Goal: Task Accomplishment & Management: Use online tool/utility

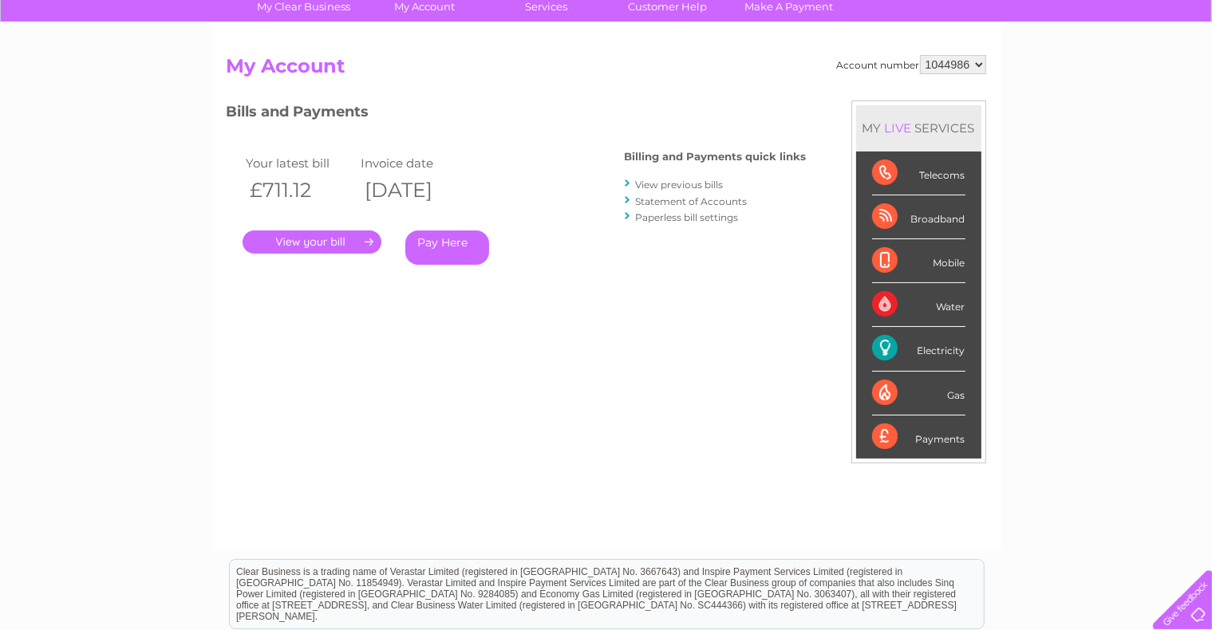
scroll to position [96, 0]
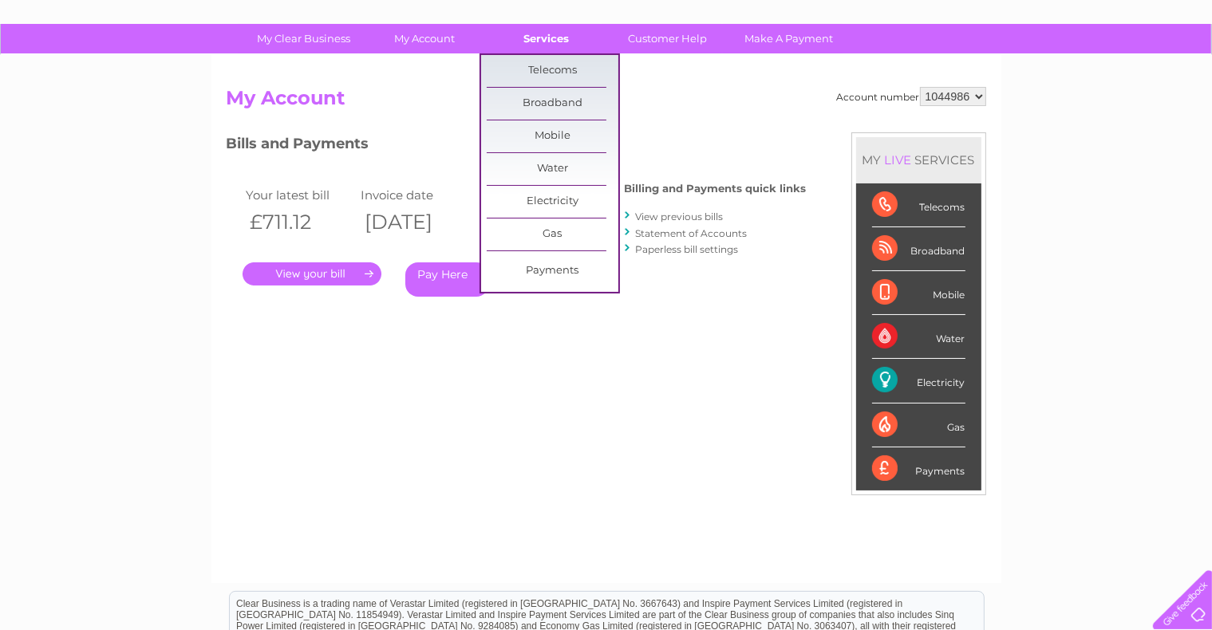
click at [544, 34] on link "Services" at bounding box center [546, 39] width 132 height 30
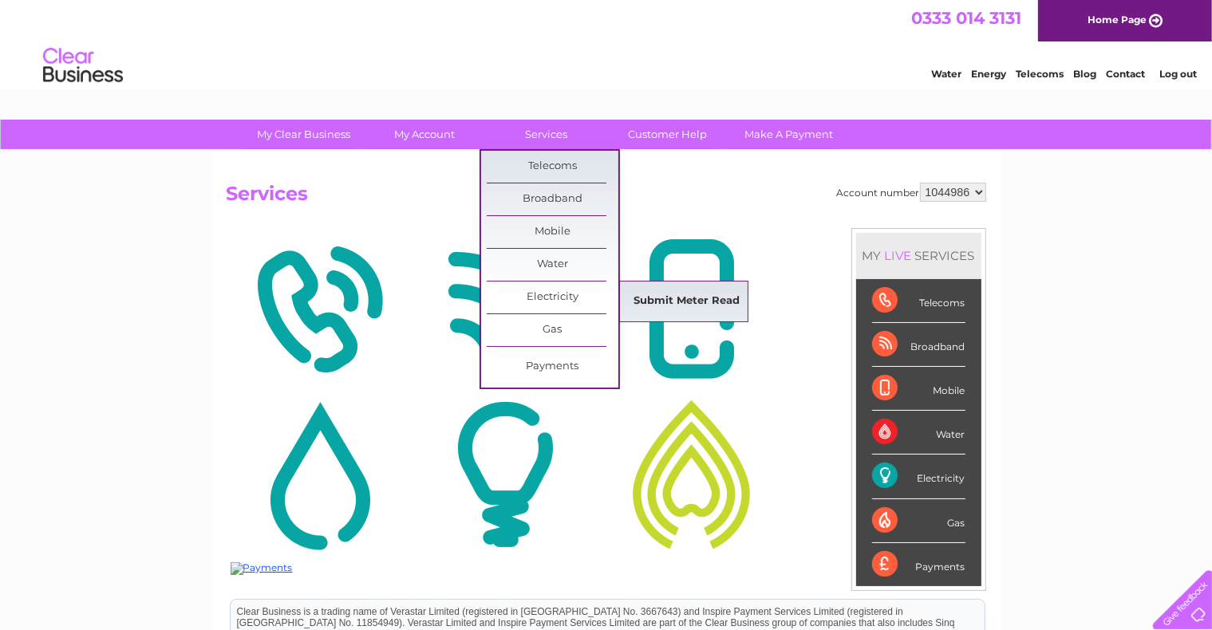
click at [654, 296] on link "Submit Meter Read" at bounding box center [687, 302] width 132 height 32
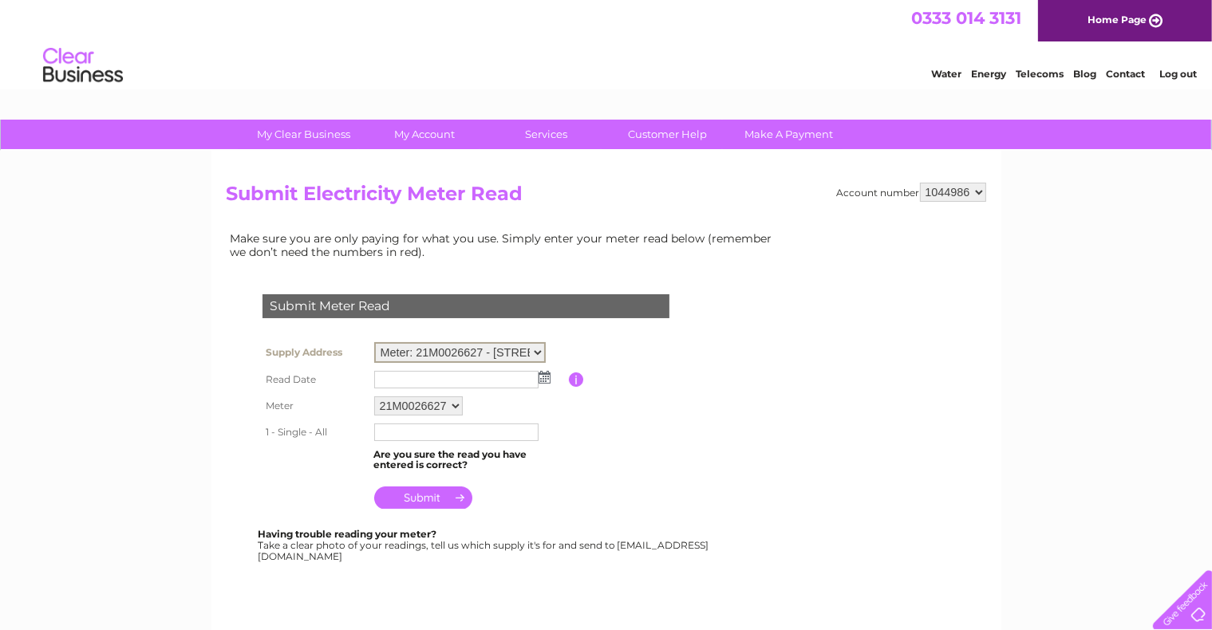
click at [534, 351] on select "Meter: 21M0026627 - Pirnhall Farm, Stirling, Stirlingshire, FK7 8EX" at bounding box center [459, 352] width 171 height 21
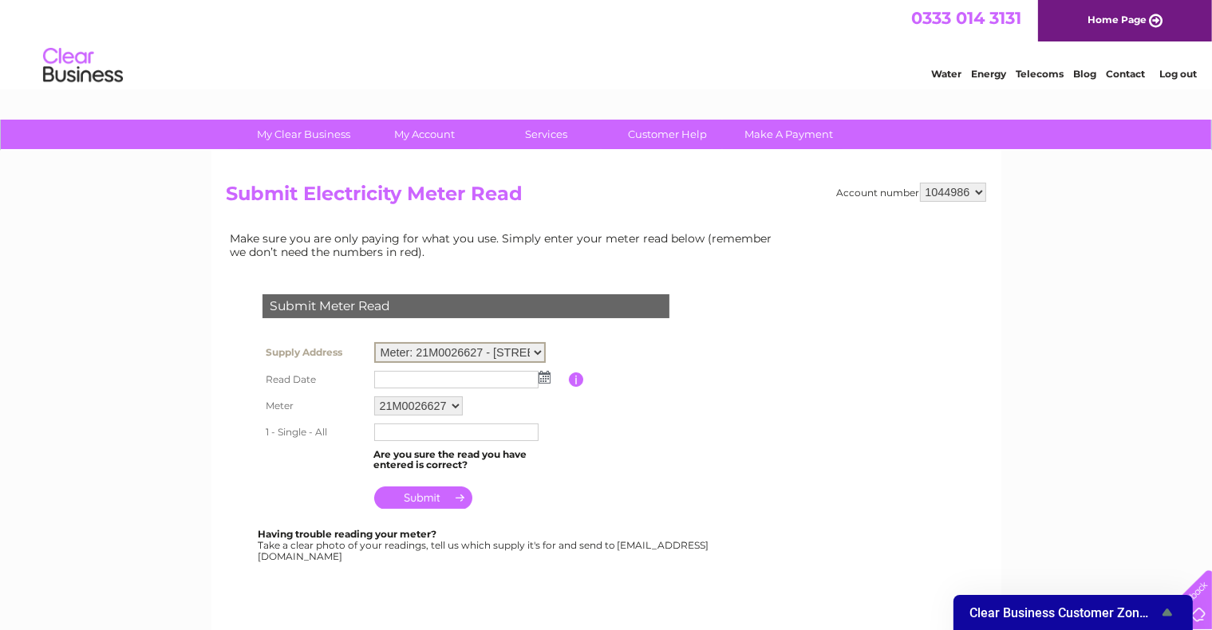
click at [537, 349] on select "Meter: 21M0026627 - Pirnhall Farm, Stirling, Stirlingshire, FK7 8EX" at bounding box center [459, 352] width 171 height 21
click at [615, 496] on table "Supply Address Meter: 21M0026627 - Pirnhall Farm, Stirling, Stirlingshire, FK7 …" at bounding box center [484, 425] width 453 height 174
click at [640, 505] on table "Supply Address Meter: 21M0026627 - Pirnhall Farm, Stirling, Stirlingshire, FK7 …" at bounding box center [484, 425] width 453 height 174
